Goal: Task Accomplishment & Management: Manage account settings

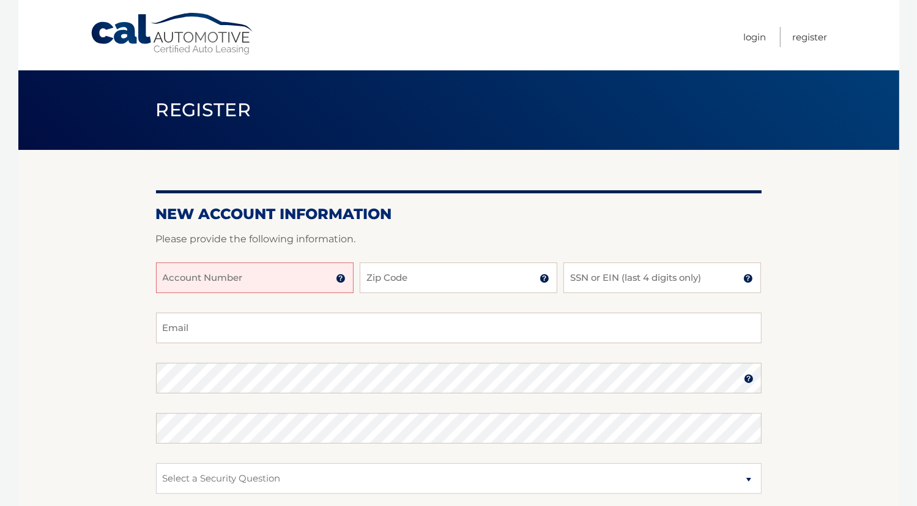
click at [311, 273] on input "Account Number" at bounding box center [255, 277] width 198 height 31
type input "44455985748"
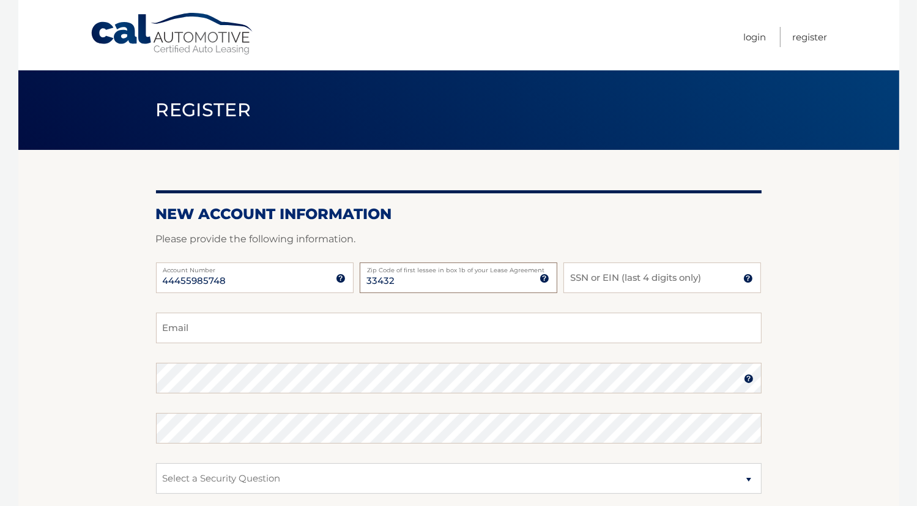
type input "33432"
type input "3560"
click at [301, 331] on input "Email" at bounding box center [458, 328] width 605 height 31
type input "scott.freiberg6@gmail.com"
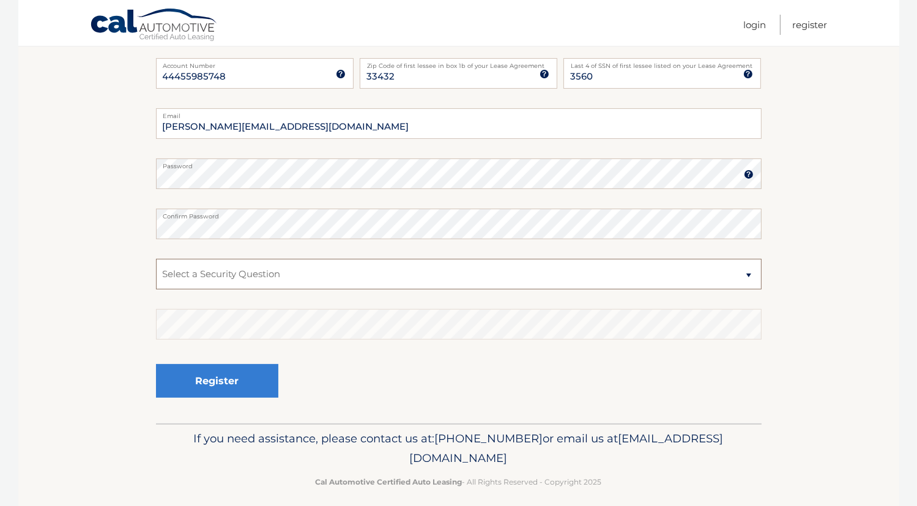
scroll to position [208, 0]
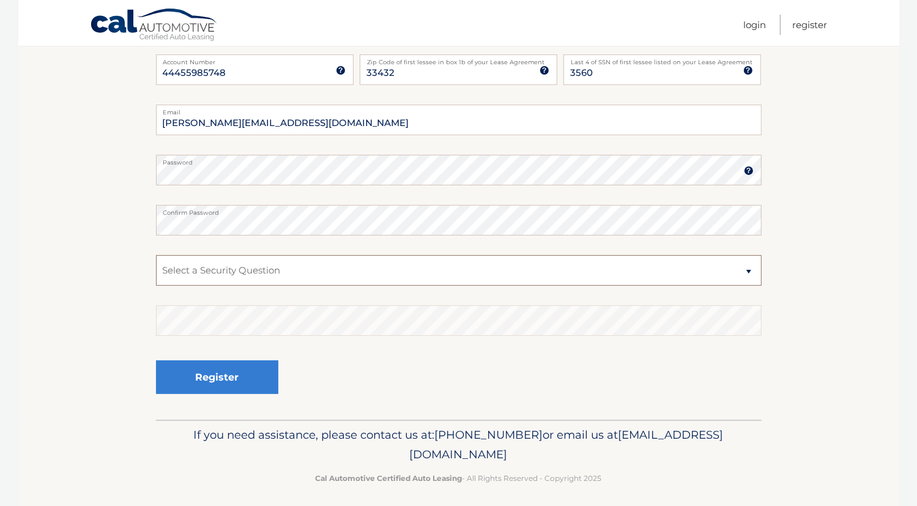
click at [270, 267] on select "Select a Security Question What was the name of your elementary school? What is…" at bounding box center [458, 270] width 605 height 31
select select "2"
click at [156, 255] on select "Select a Security Question What was the name of your elementary school? What is…" at bounding box center [458, 270] width 605 height 31
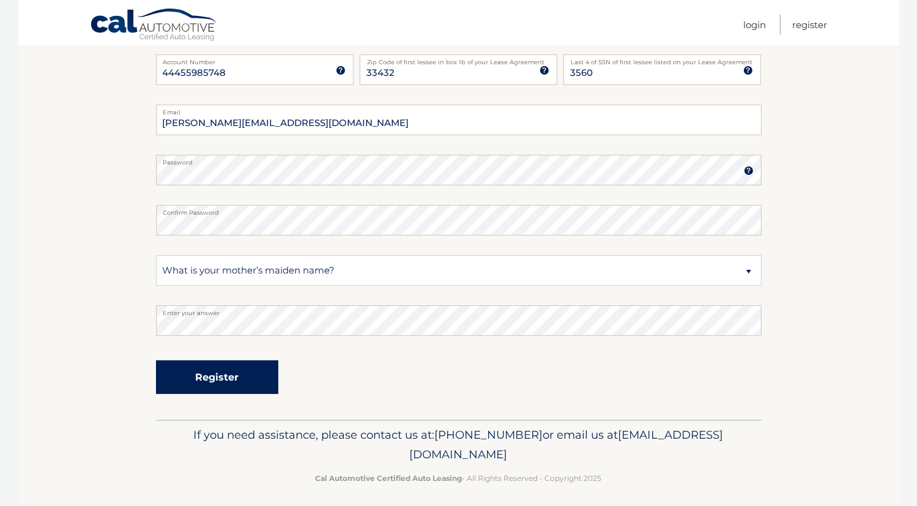
click at [237, 375] on button "Register" at bounding box center [217, 377] width 122 height 34
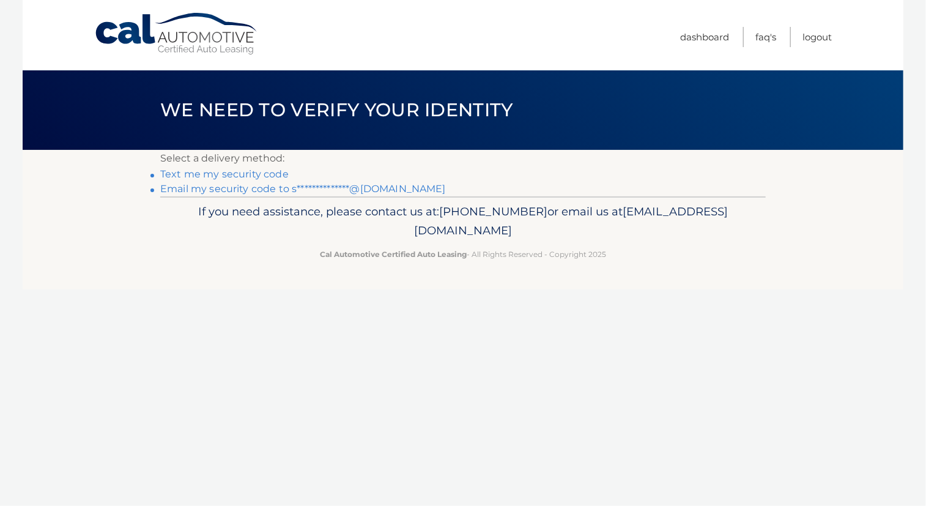
click at [379, 185] on link "**********" at bounding box center [303, 189] width 286 height 12
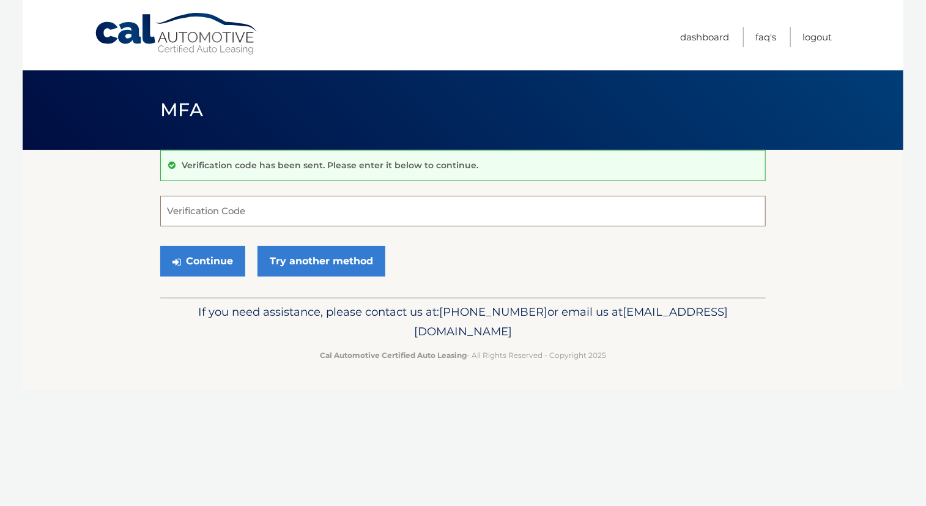
click at [346, 205] on input "Verification Code" at bounding box center [462, 211] width 605 height 31
paste input "532601"
type input "532601"
click at [197, 261] on button "Continue" at bounding box center [202, 261] width 85 height 31
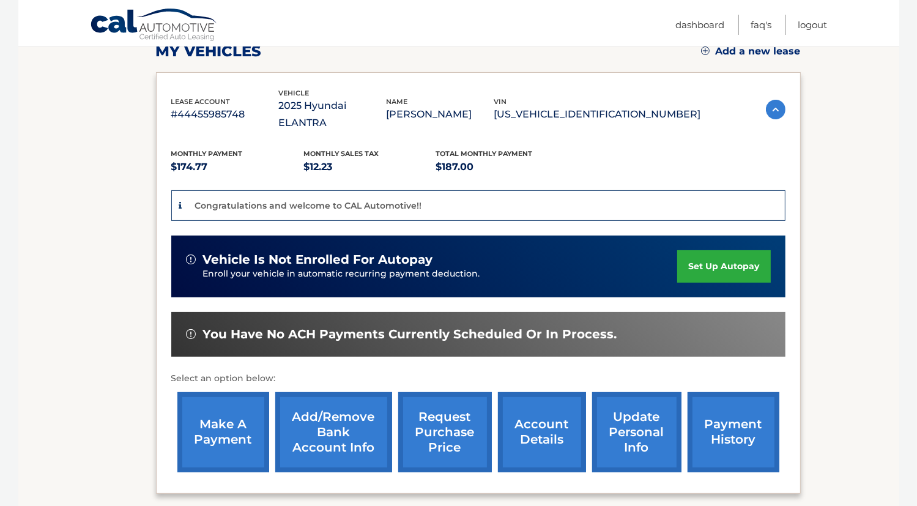
scroll to position [183, 0]
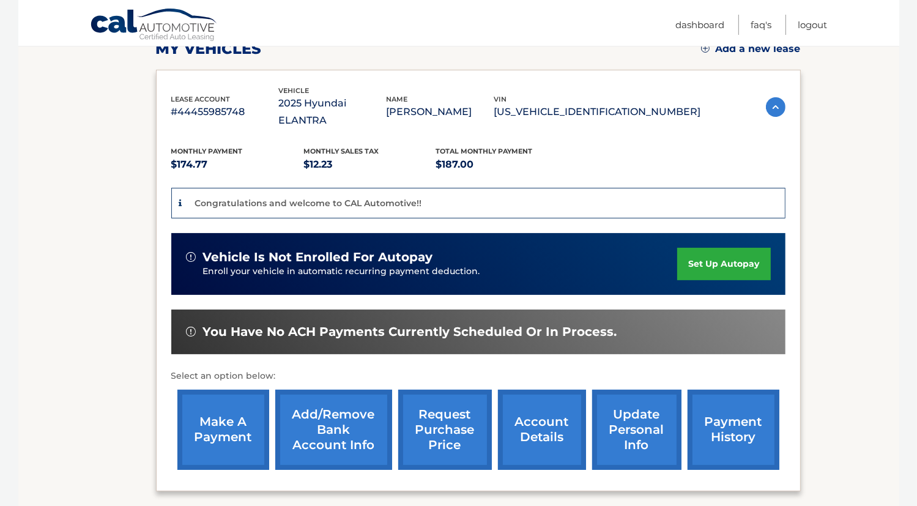
click at [325, 415] on link "Add/Remove bank account info" at bounding box center [333, 430] width 117 height 80
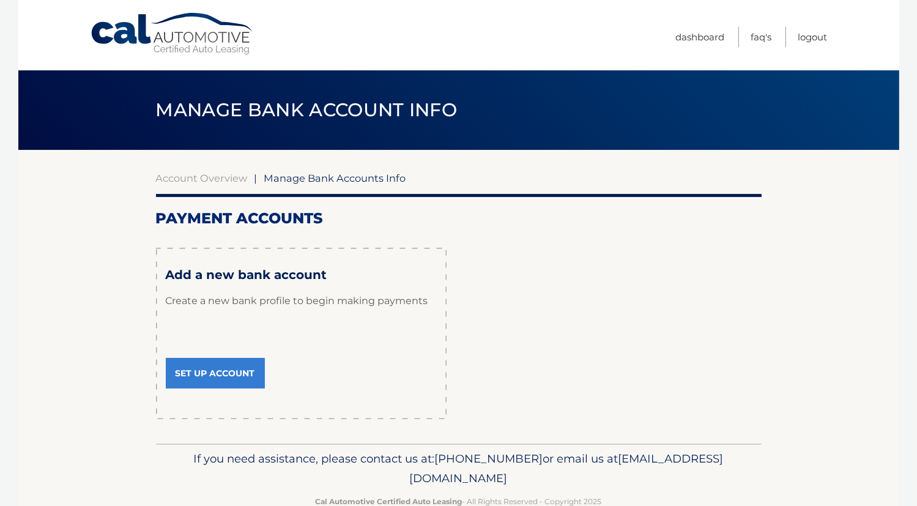
click at [255, 368] on link "Set Up Account" at bounding box center [215, 373] width 99 height 31
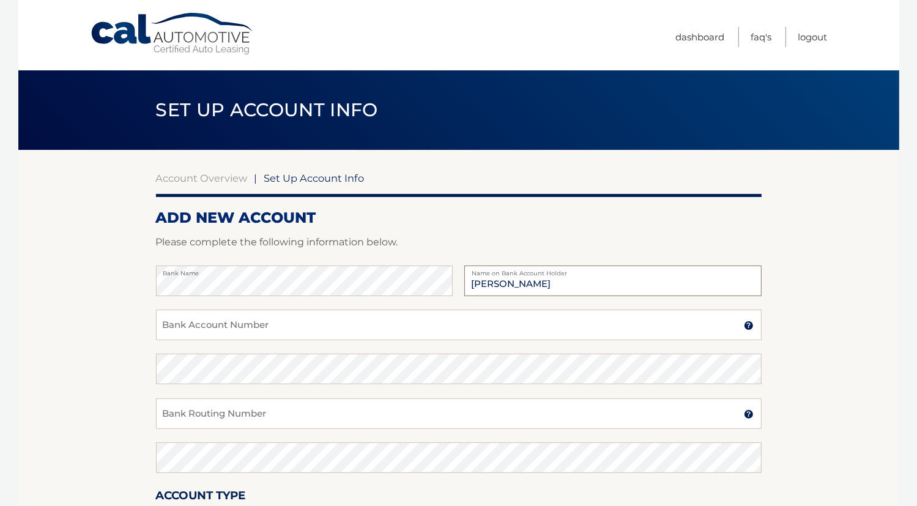
type input "Scott Freiberg"
click at [260, 326] on input "Bank Account Number" at bounding box center [458, 324] width 605 height 31
type input "9"
type input "067091719"
click at [240, 328] on input "067091719" at bounding box center [458, 324] width 605 height 31
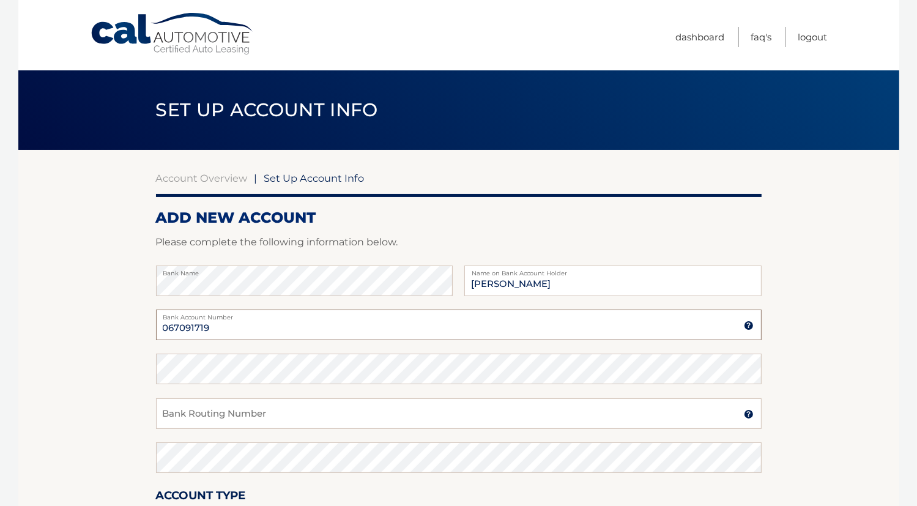
click at [240, 328] on input "067091719" at bounding box center [458, 324] width 605 height 31
type input "7995528929"
click at [226, 414] on input "Bank Routing Number" at bounding box center [458, 413] width 605 height 31
type input "067091719"
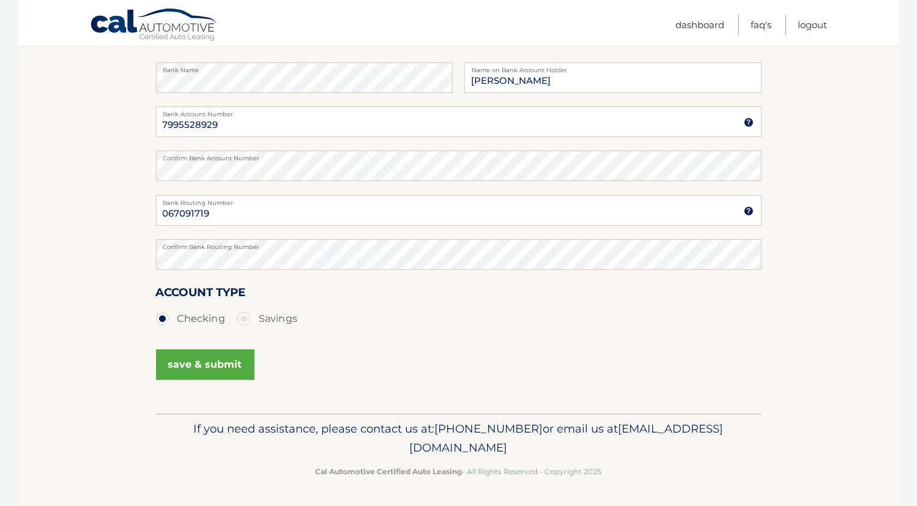
click at [196, 364] on button "save & submit" at bounding box center [205, 364] width 98 height 31
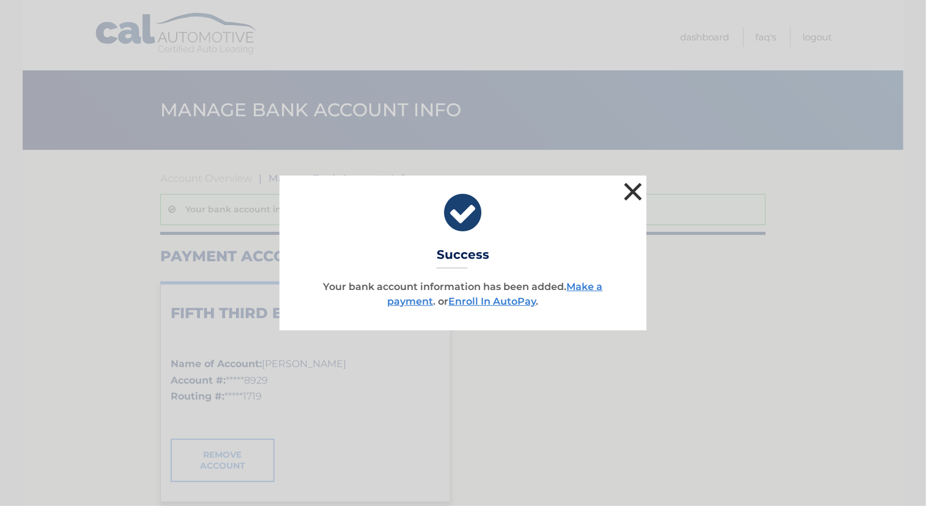
click at [634, 193] on button "×" at bounding box center [633, 191] width 24 height 24
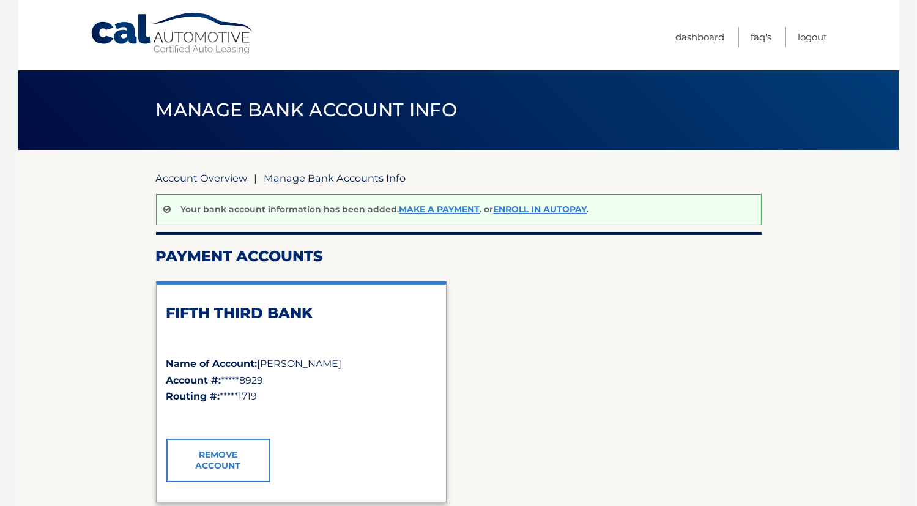
click at [232, 178] on link "Account Overview" at bounding box center [202, 178] width 92 height 12
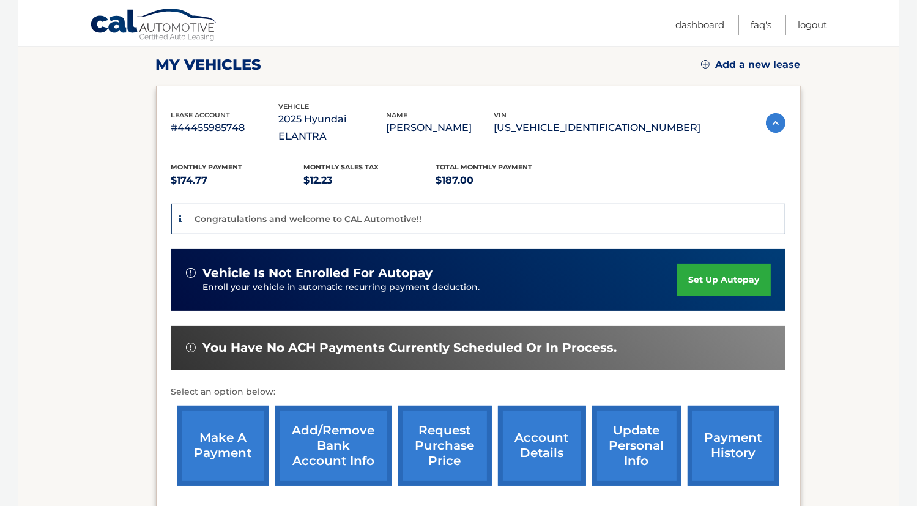
scroll to position [168, 0]
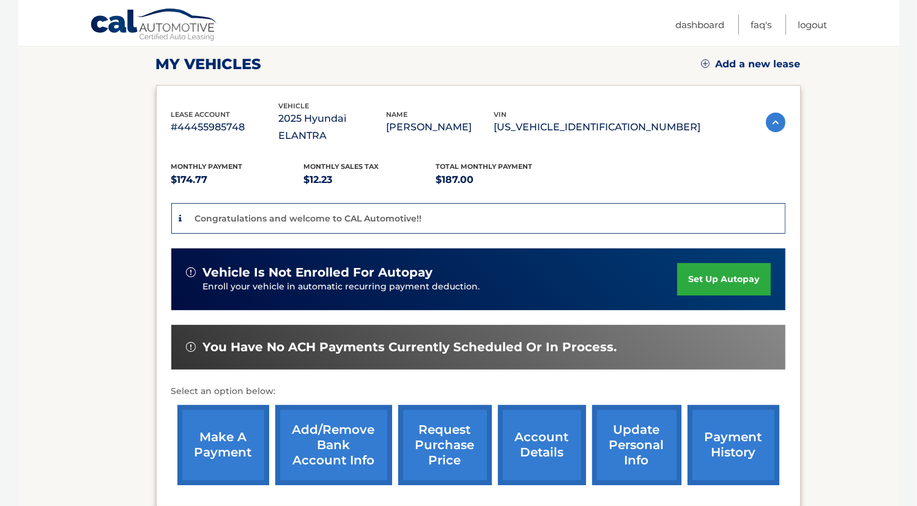
click at [706, 263] on link "set up autopay" at bounding box center [723, 279] width 93 height 32
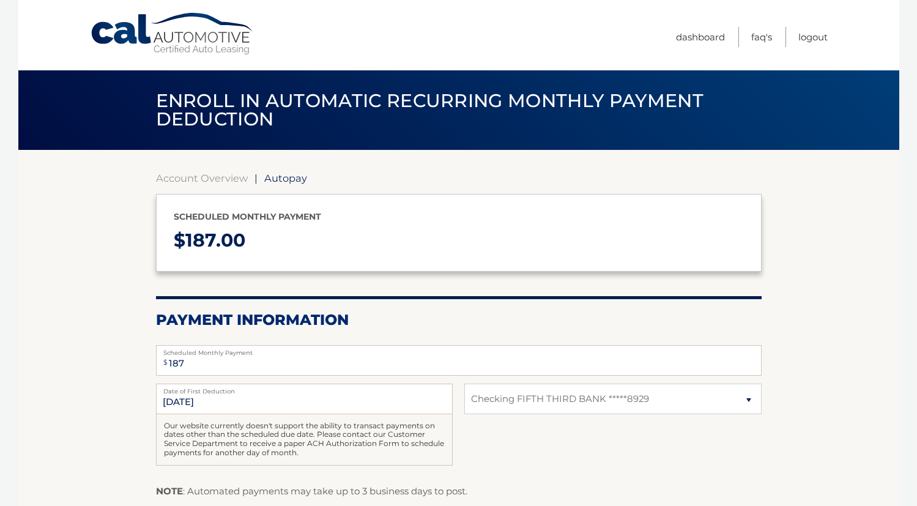
select select "NGQ2NDBhMTUtNGI1NS00ZjNlLWJhMWMtZGRkZjZjNWE0N2Yw"
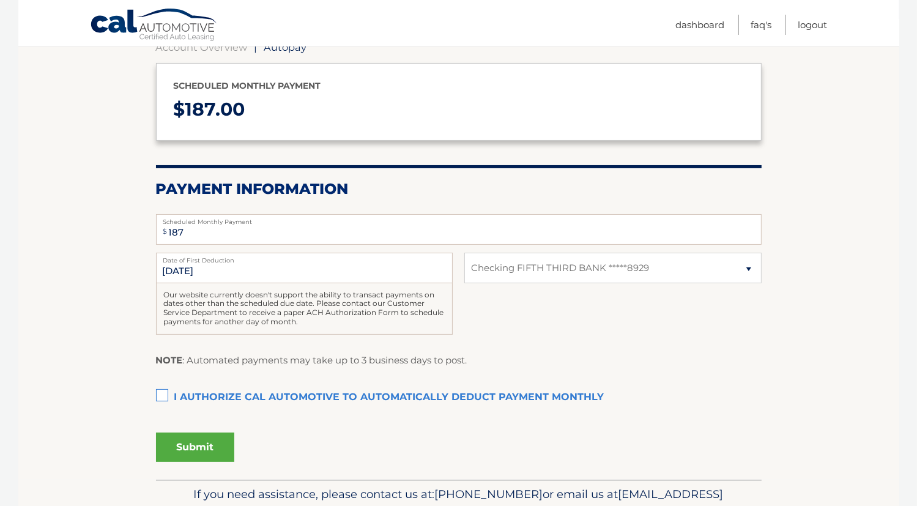
scroll to position [132, 0]
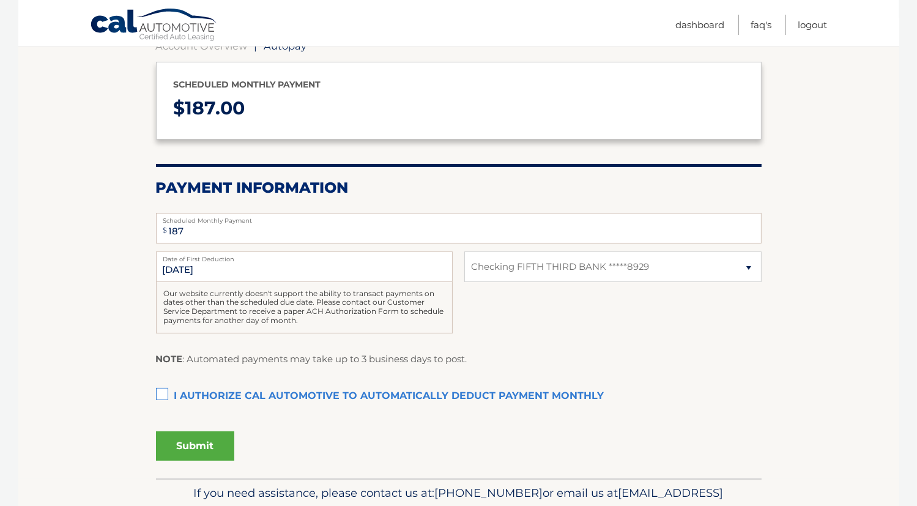
click at [166, 393] on label "I authorize cal automotive to automatically deduct payment monthly This checkbo…" at bounding box center [458, 396] width 605 height 24
click at [0, 0] on input "I authorize cal automotive to automatically deduct payment monthly This checkbo…" at bounding box center [0, 0] width 0 height 0
